Goal: Transaction & Acquisition: Download file/media

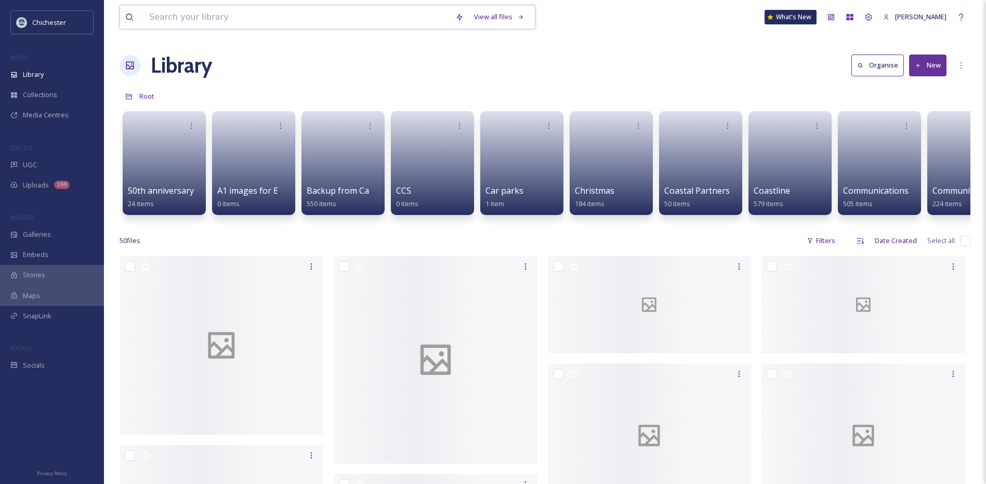
click at [228, 24] on input at bounding box center [297, 17] width 306 height 23
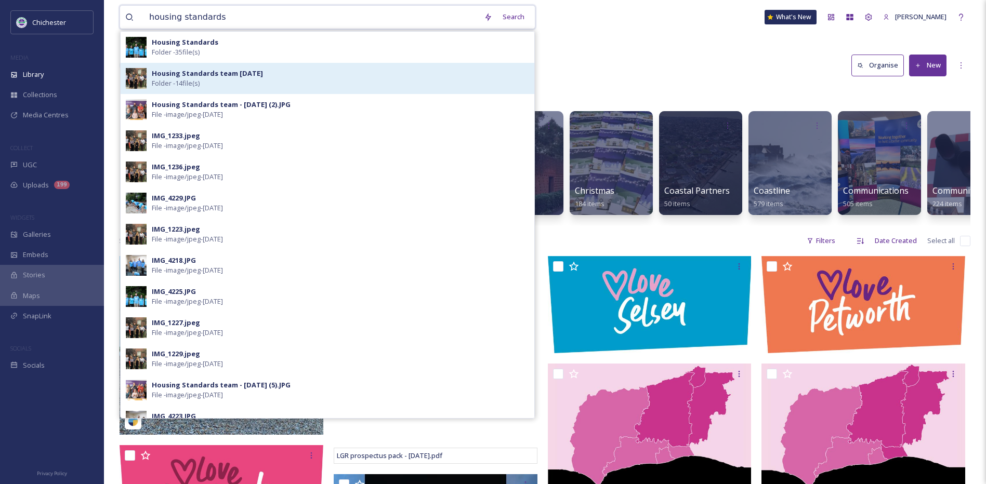
type input "housing standards"
click at [209, 75] on strong "Housing Standards team [DATE]" at bounding box center [207, 73] width 111 height 9
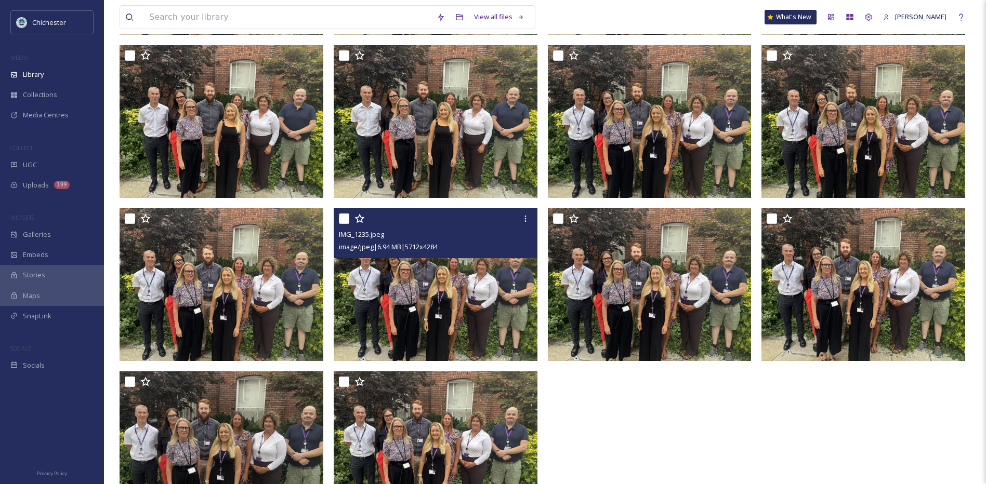
scroll to position [208, 0]
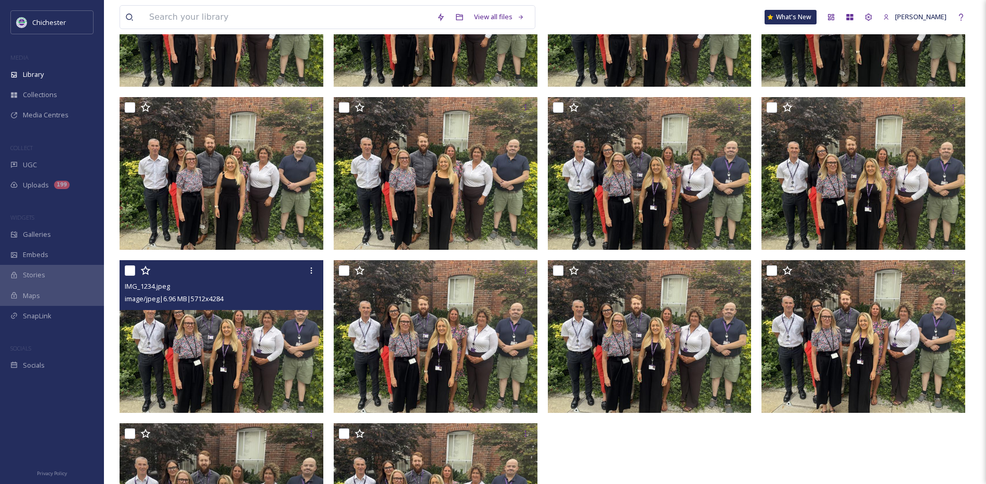
click at [234, 391] on img at bounding box center [221, 336] width 204 height 153
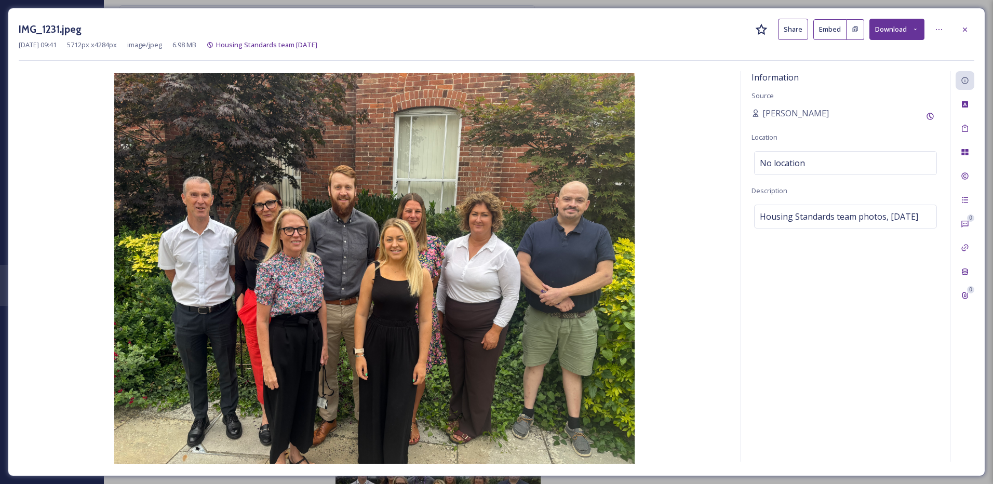
click at [888, 30] on button "Download" at bounding box center [897, 29] width 55 height 21
click at [966, 25] on icon at bounding box center [965, 29] width 8 height 8
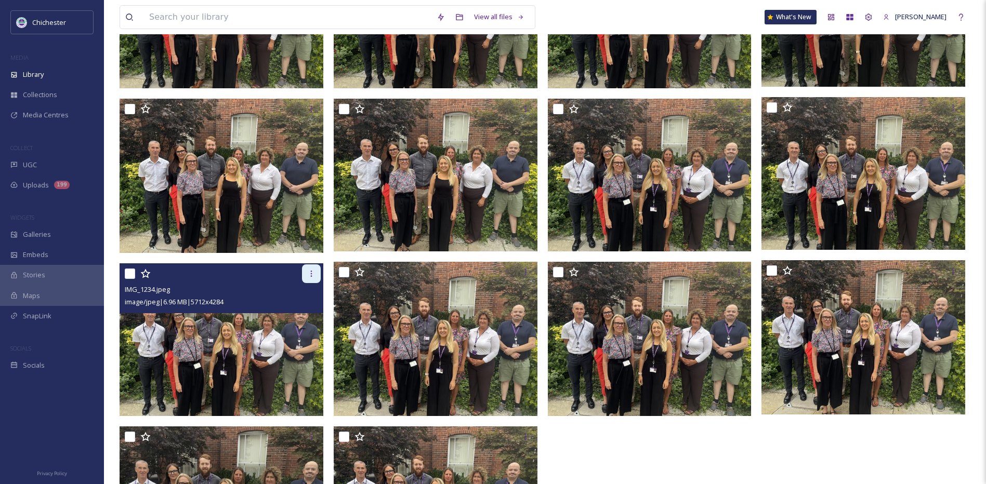
click at [313, 274] on icon at bounding box center [311, 274] width 8 height 8
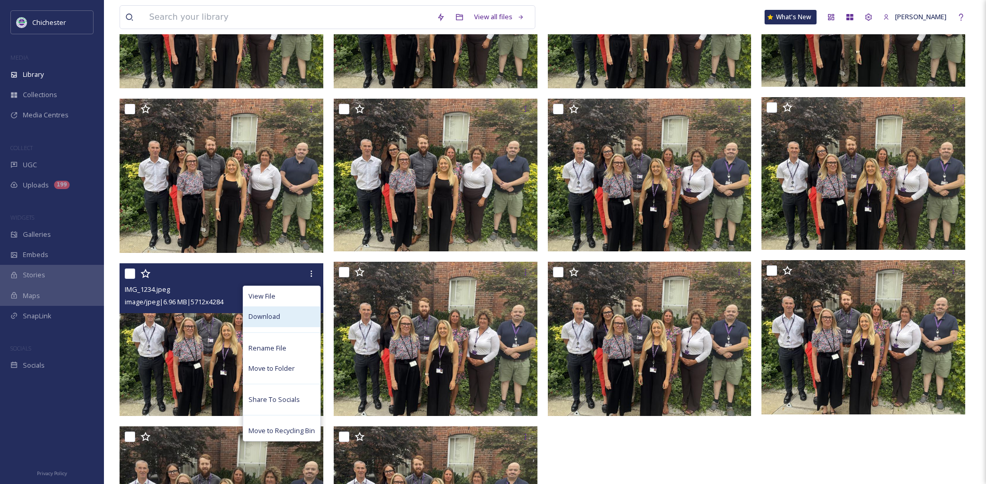
click at [284, 309] on div "Download" at bounding box center [281, 317] width 77 height 20
